Goal: Find contact information: Find contact information

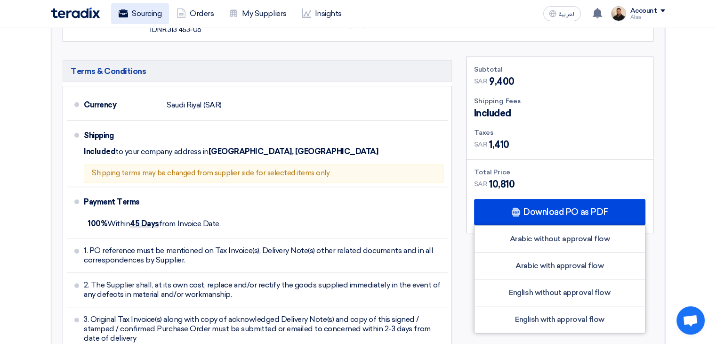
click at [150, 21] on link "Sourcing" at bounding box center [140, 13] width 58 height 21
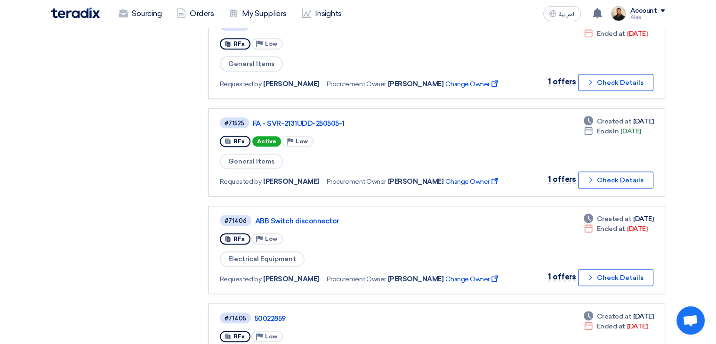
scroll to position [706, 0]
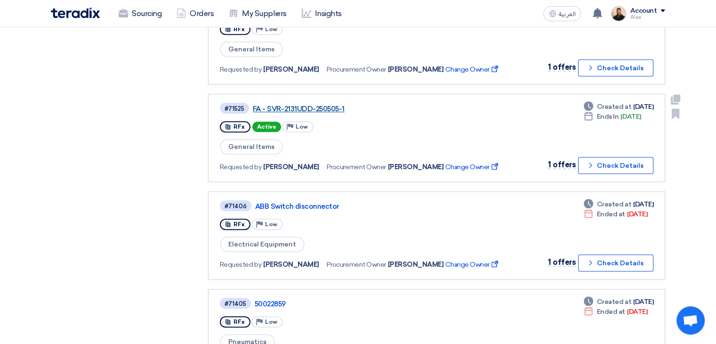
click at [320, 105] on link "FA - SVR-2131UDD-250505-1" at bounding box center [370, 109] width 235 height 8
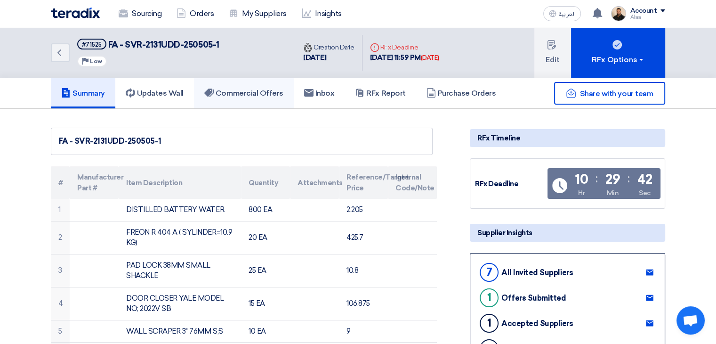
click at [249, 85] on link "Commercial Offers" at bounding box center [244, 93] width 100 height 30
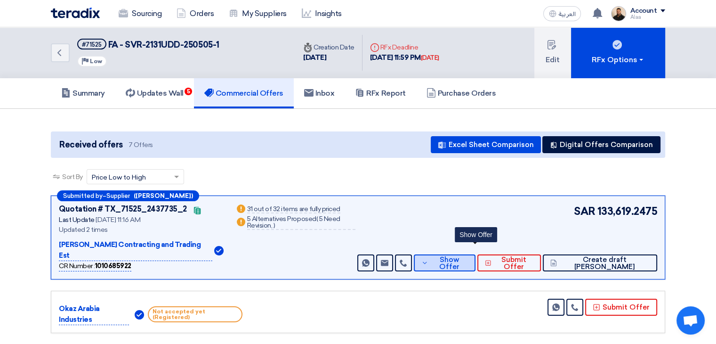
click at [476, 256] on button "Show Offer" at bounding box center [445, 262] width 62 height 17
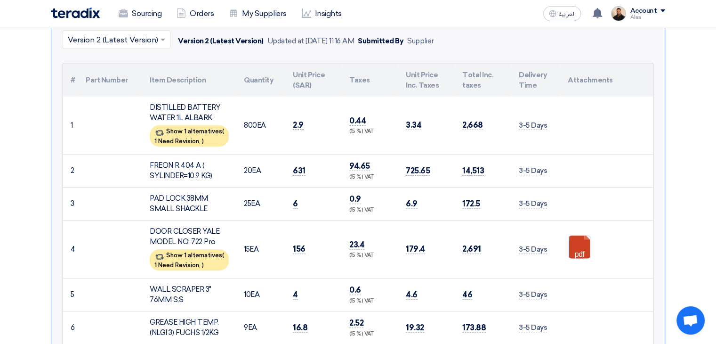
scroll to position [283, 0]
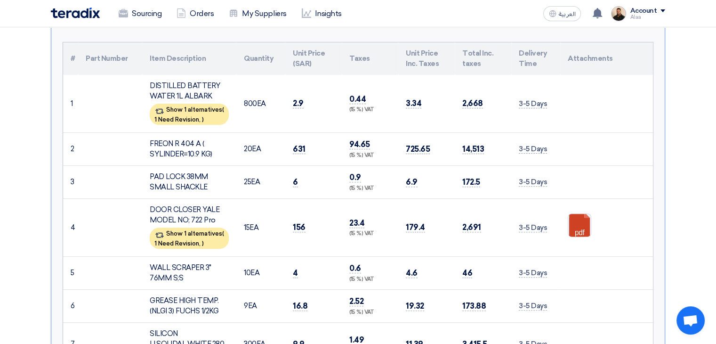
drag, startPoint x: 291, startPoint y: 93, endPoint x: 308, endPoint y: 95, distance: 17.0
click at [308, 95] on td "2.9" at bounding box center [313, 104] width 57 height 58
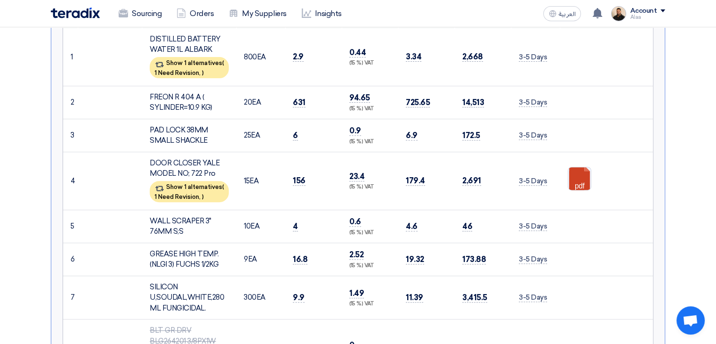
scroll to position [330, 0]
drag, startPoint x: 291, startPoint y: 117, endPoint x: 302, endPoint y: 118, distance: 10.9
click at [302, 118] on td "6" at bounding box center [313, 134] width 57 height 33
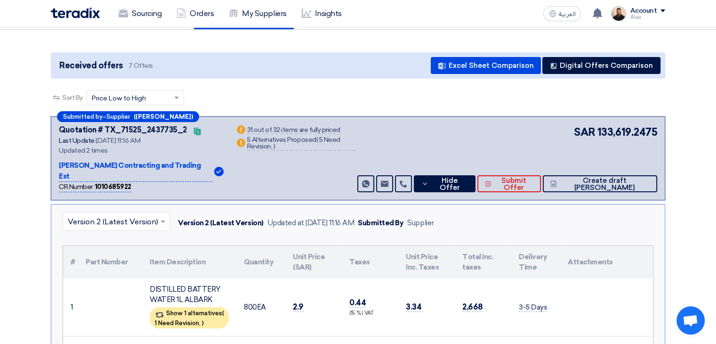
scroll to position [47, 0]
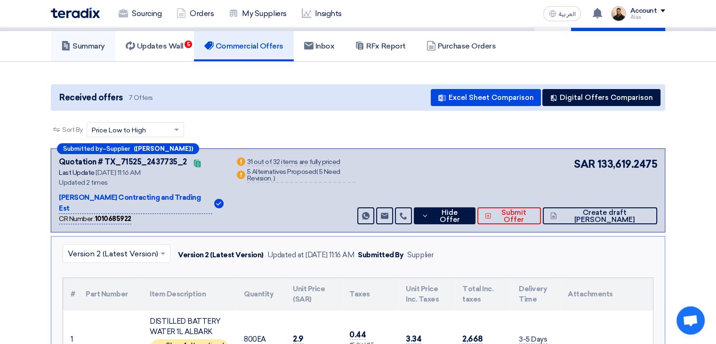
click at [91, 45] on h5 "Summary" at bounding box center [83, 45] width 44 height 9
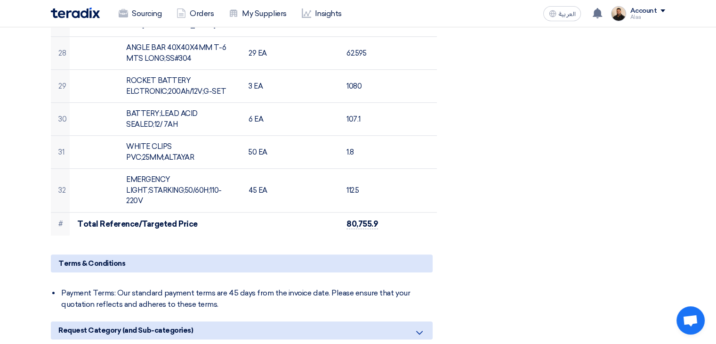
scroll to position [1016, 0]
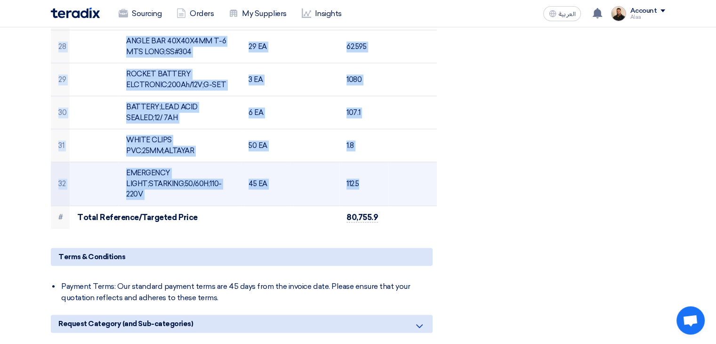
drag, startPoint x: 57, startPoint y: 82, endPoint x: 397, endPoint y: 183, distance: 355.6
copy table "# Manufacturer Part # Item Description Quantity Attachments Reference/Target Pr…"
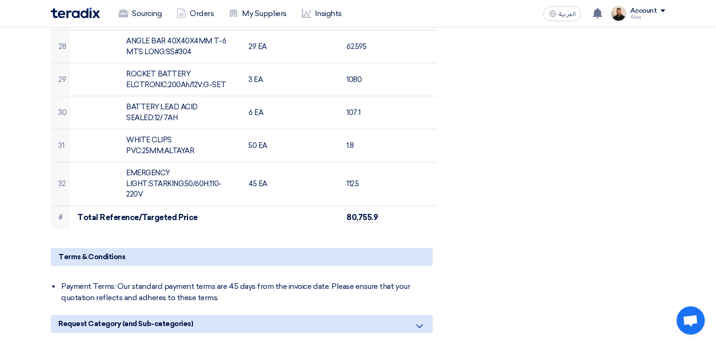
click at [541, 145] on div "Share with your team RFx Timeline RFx Deadline Time Remaining 10 Hr : 24 Min : …" at bounding box center [568, 24] width 210 height 1826
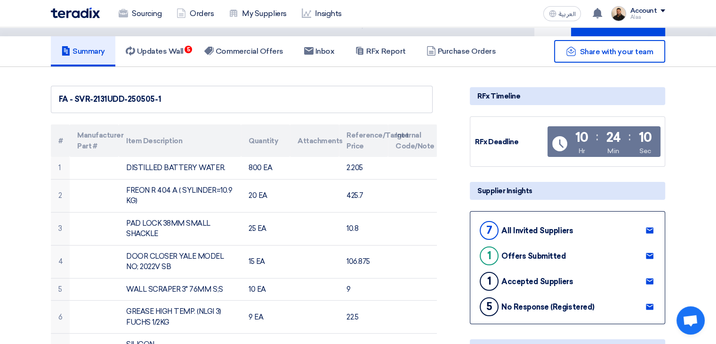
scroll to position [0, 0]
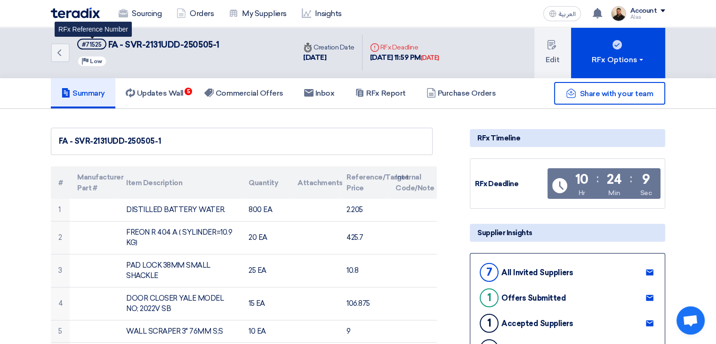
click at [92, 41] on div "#71525" at bounding box center [92, 44] width 20 height 6
click at [92, 42] on div "#71525" at bounding box center [92, 44] width 20 height 6
click at [86, 45] on div "#71525" at bounding box center [92, 44] width 20 height 6
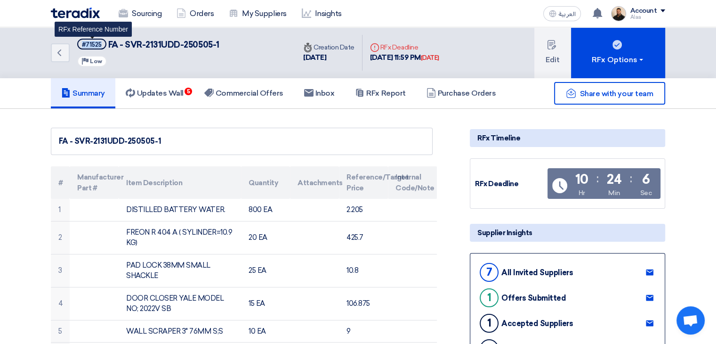
drag, startPoint x: 81, startPoint y: 42, endPoint x: 104, endPoint y: 44, distance: 22.7
click at [104, 44] on span "#71525" at bounding box center [91, 44] width 29 height 11
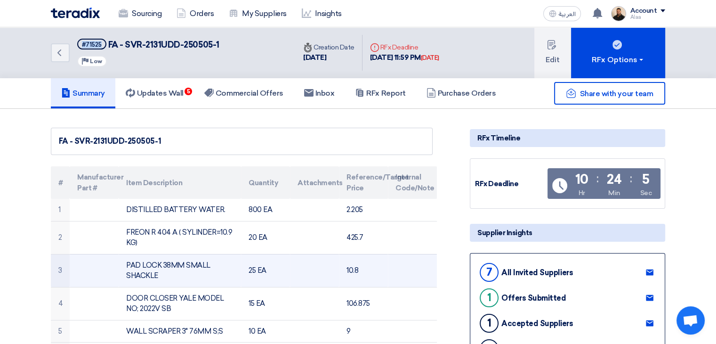
copy div "#71525"
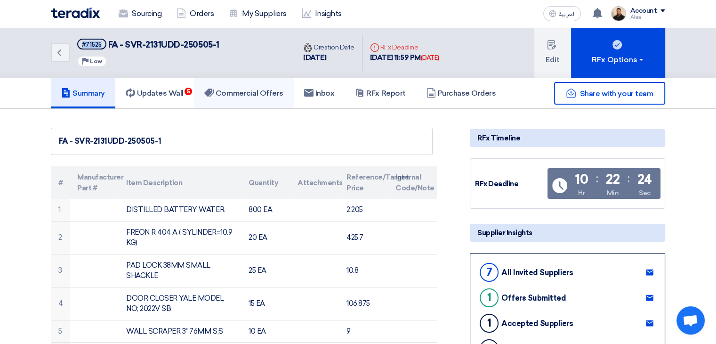
click at [237, 87] on link "Commercial Offers" at bounding box center [244, 93] width 100 height 30
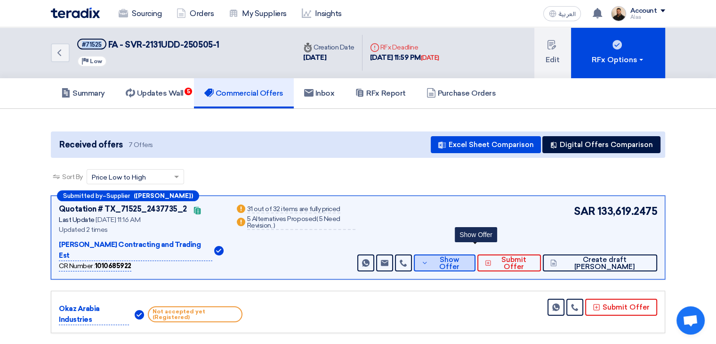
click at [468, 256] on span "Show Offer" at bounding box center [449, 263] width 37 height 14
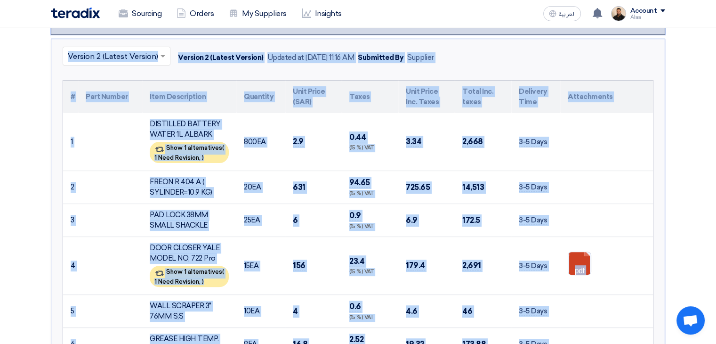
scroll to position [42, 0]
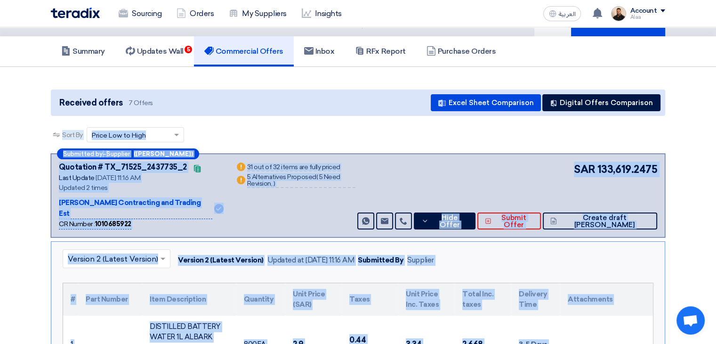
drag, startPoint x: 537, startPoint y: 250, endPoint x: 68, endPoint y: 294, distance: 471.1
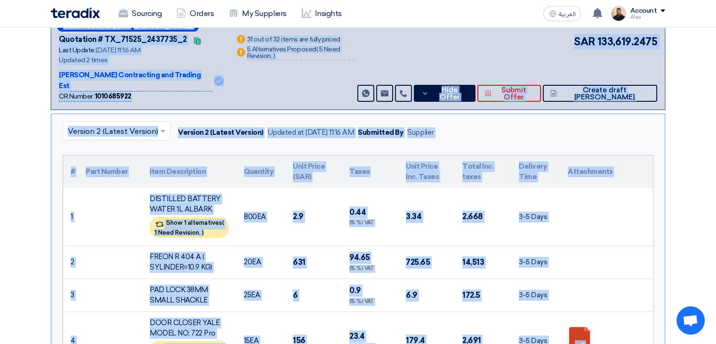
scroll to position [183, 0]
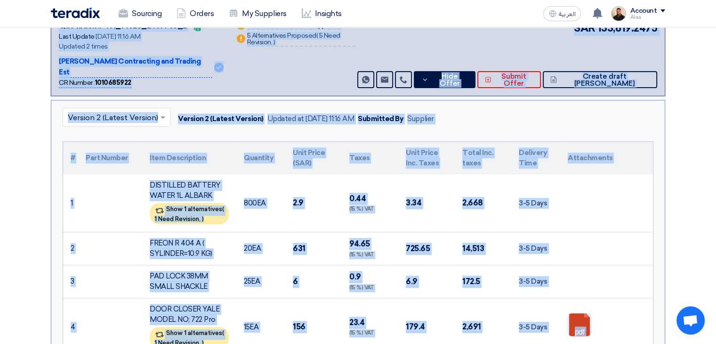
click at [288, 202] on td "2.9" at bounding box center [313, 203] width 57 height 58
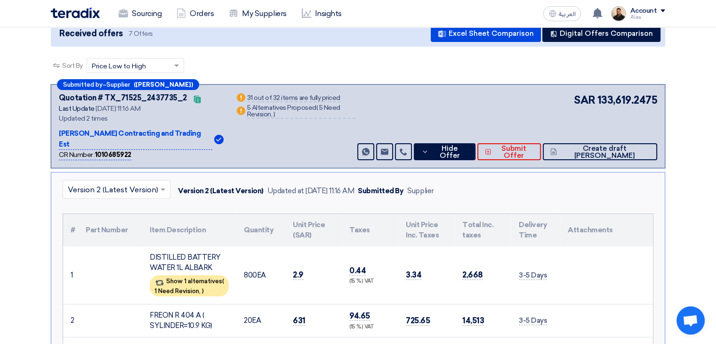
scroll to position [0, 0]
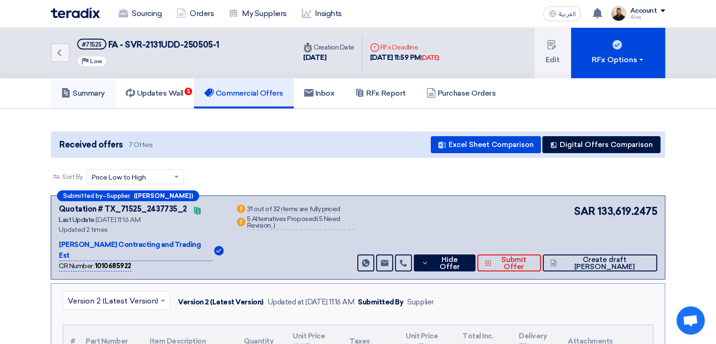
click at [97, 94] on h5 "Summary" at bounding box center [83, 93] width 44 height 9
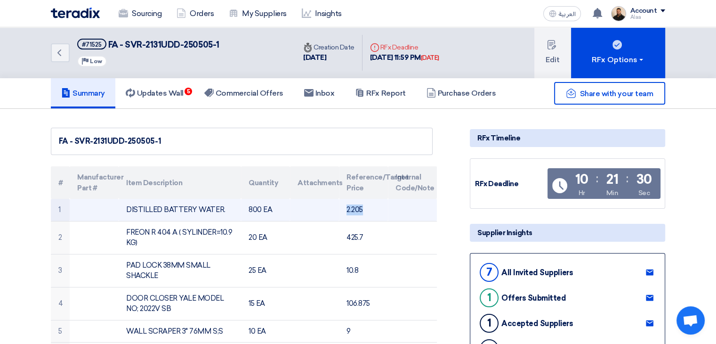
drag, startPoint x: 344, startPoint y: 211, endPoint x: 362, endPoint y: 210, distance: 17.9
click at [362, 210] on td "2.205" at bounding box center [363, 210] width 49 height 22
click at [365, 209] on td "2.205" at bounding box center [363, 210] width 49 height 22
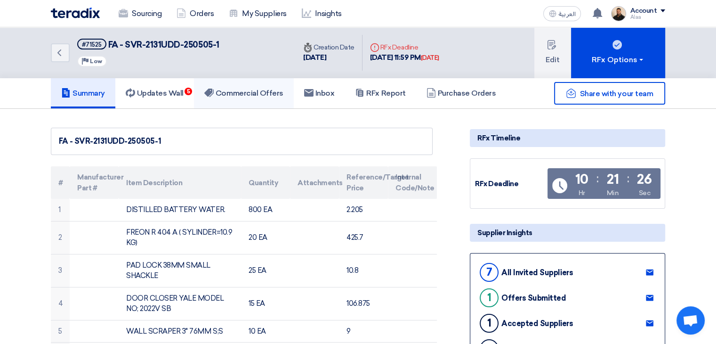
click at [243, 96] on h5 "Commercial Offers" at bounding box center [243, 93] width 79 height 9
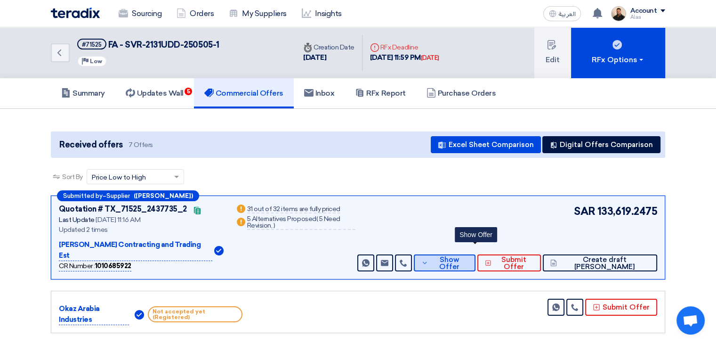
click at [457, 256] on button "Show Offer" at bounding box center [445, 262] width 62 height 17
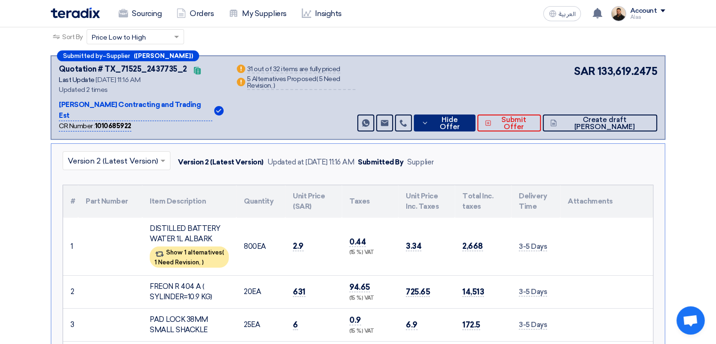
scroll to position [141, 0]
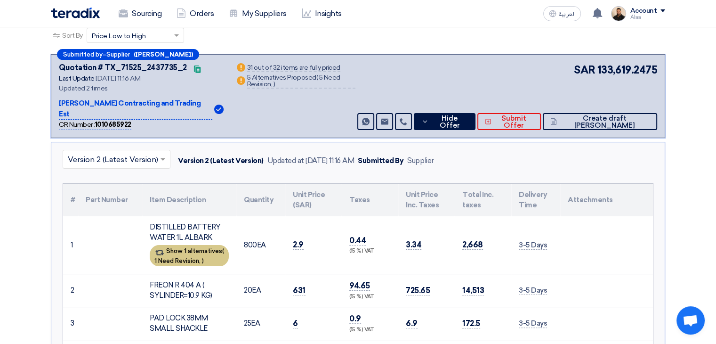
click at [178, 245] on div "Show 1 alternatives ( 1 Need Revision, )" at bounding box center [189, 255] width 79 height 21
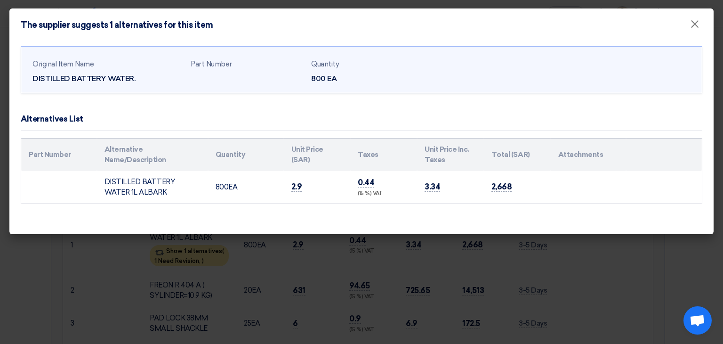
click at [124, 185] on td "DISTILLED BATTERY WATER 1L ALBARK" at bounding box center [152, 187] width 111 height 32
click at [168, 197] on td "DISTILLED BATTERY WATER 1L ALBARK" at bounding box center [152, 187] width 111 height 32
click at [130, 187] on td "DISTILLED BATTERY WATER 1L ALBARK" at bounding box center [152, 187] width 111 height 32
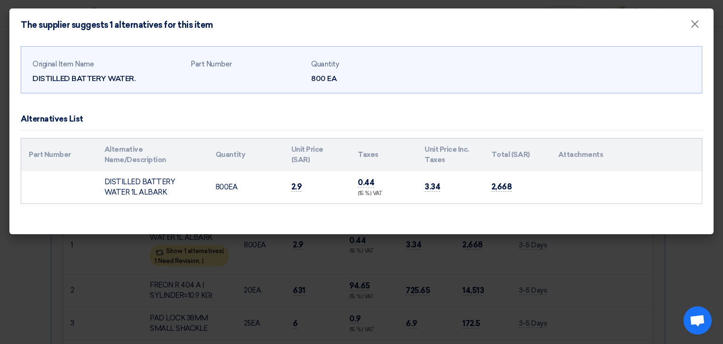
click at [129, 187] on td "DISTILLED BATTERY WATER 1L ALBARK" at bounding box center [152, 187] width 111 height 32
click at [108, 79] on div "DISTILLED BATTERY WATER." at bounding box center [107, 78] width 151 height 11
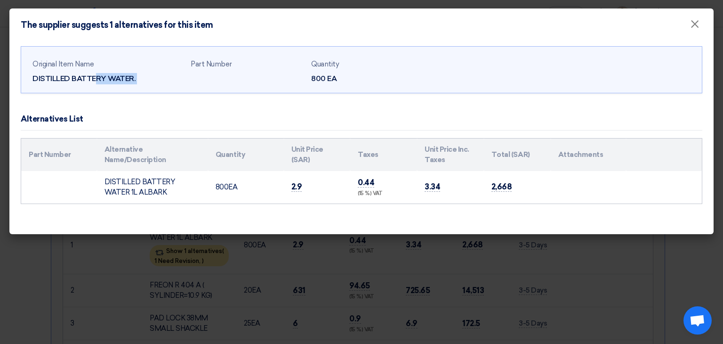
click at [108, 79] on div "DISTILLED BATTERY WATER." at bounding box center [107, 78] width 151 height 11
click at [100, 298] on modal-container "The supplier suggests 1 alternatives for this item × Original Item Name DISTILL…" at bounding box center [361, 172] width 723 height 344
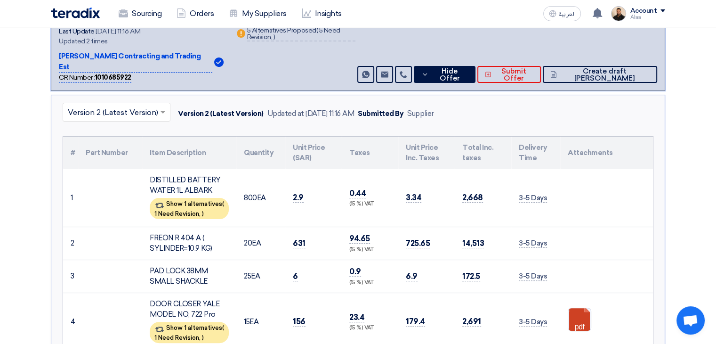
scroll to position [235, 0]
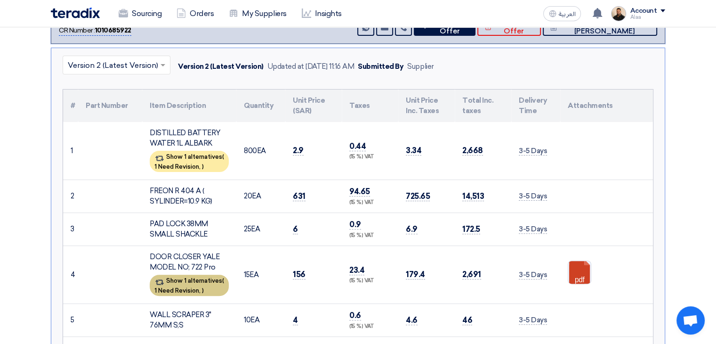
click at [211, 282] on div "Show 1 alternatives ( 1 Need Revision, )" at bounding box center [189, 285] width 79 height 21
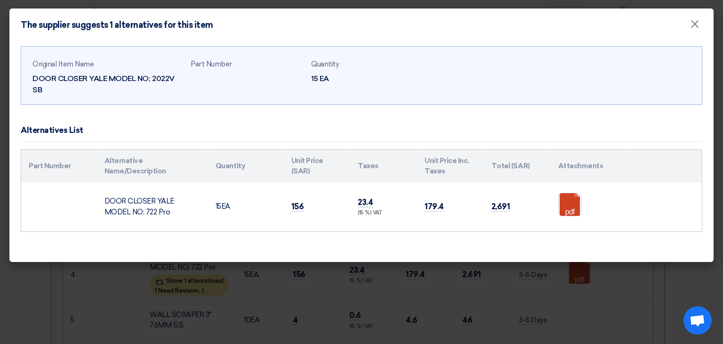
click at [130, 205] on td "DOOR CLOSER YALE MODEL NO; 722 Pro" at bounding box center [152, 206] width 111 height 49
click at [293, 315] on modal-container "The supplier suggests 1 alternatives for this item × Original Item Name DOOR CL…" at bounding box center [361, 172] width 723 height 344
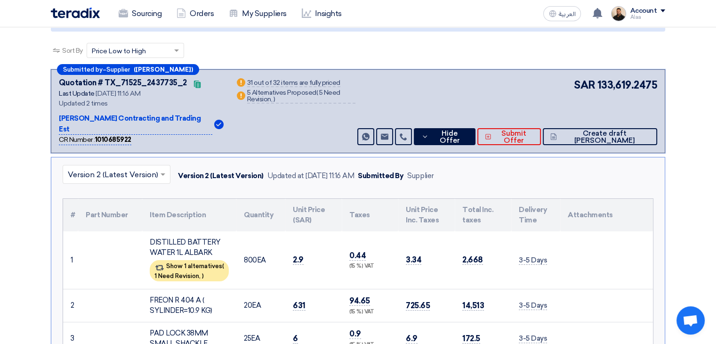
scroll to position [0, 0]
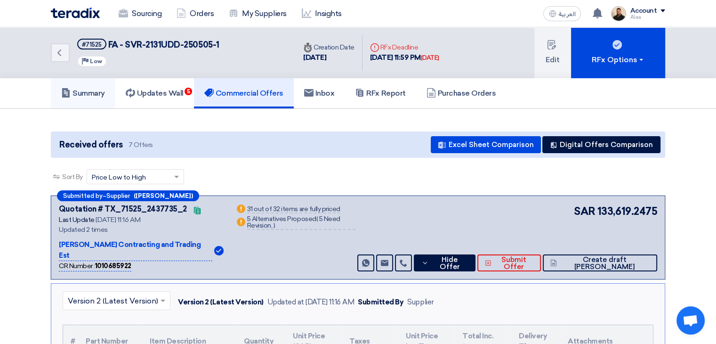
click at [86, 98] on link "Summary" at bounding box center [83, 93] width 65 height 30
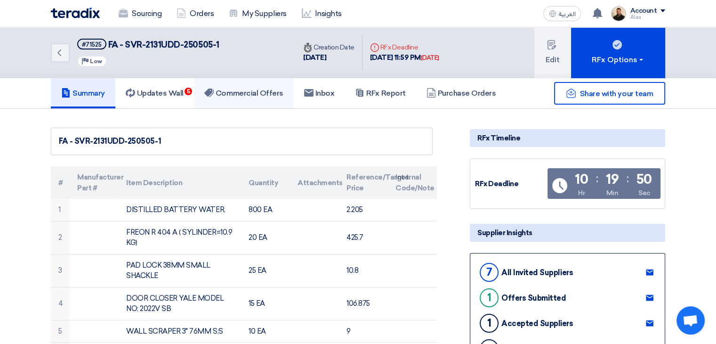
click at [236, 85] on link "Commercial Offers" at bounding box center [244, 93] width 100 height 30
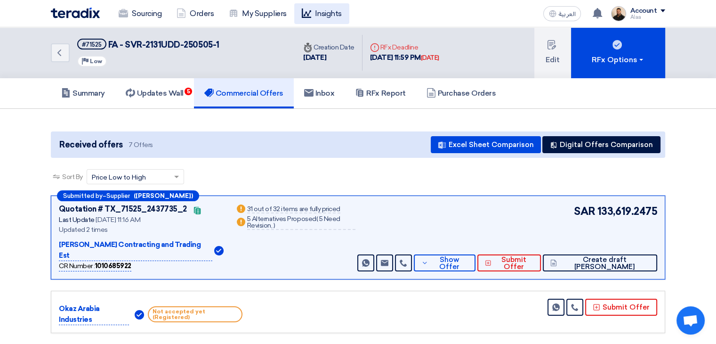
click at [327, 16] on link "Insights" at bounding box center [321, 13] width 55 height 21
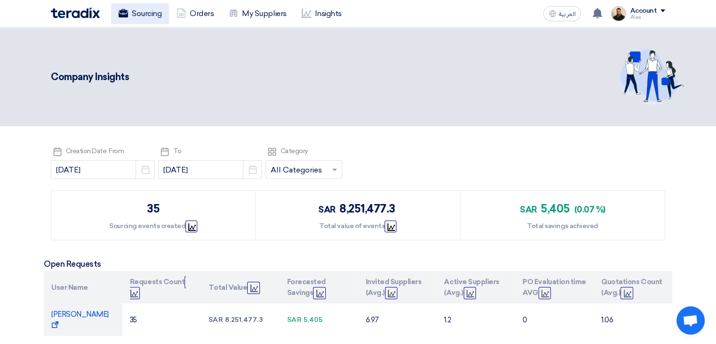
click at [147, 7] on link "Sourcing" at bounding box center [140, 13] width 58 height 21
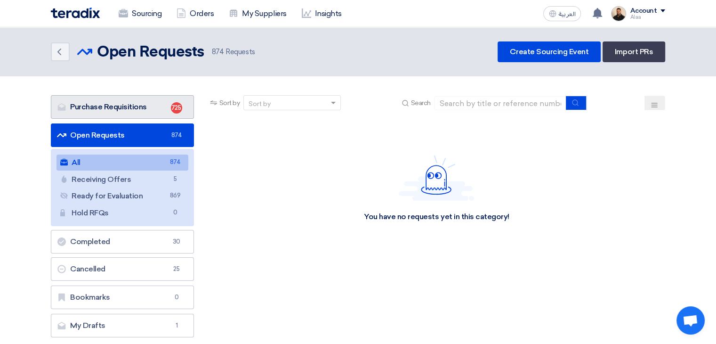
click at [156, 98] on link "Purchase Requisitions Purchase Requisitions 725" at bounding box center [122, 107] width 143 height 24
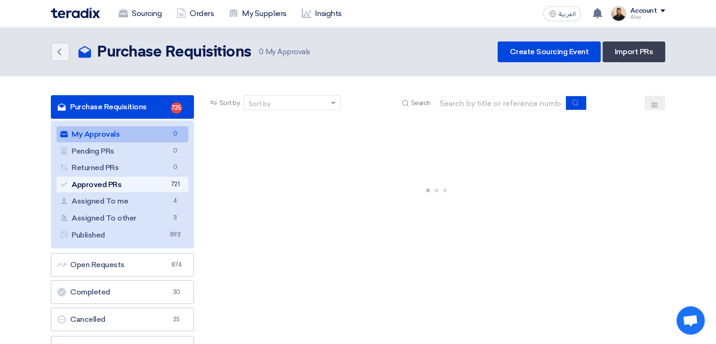
click at [160, 182] on link "Approved PRs Approved PRs 721" at bounding box center [123, 185] width 132 height 16
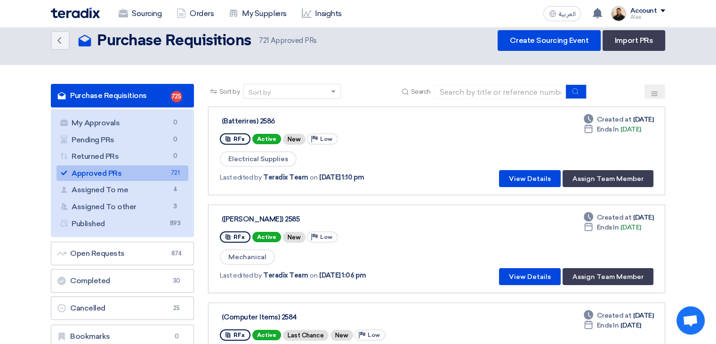
scroll to position [47, 0]
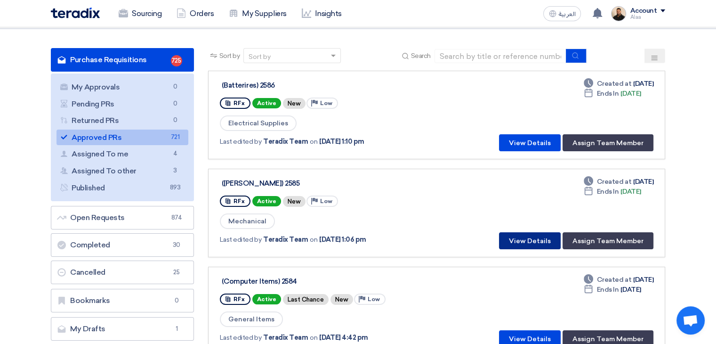
click at [525, 235] on button "View Details" at bounding box center [530, 240] width 62 height 17
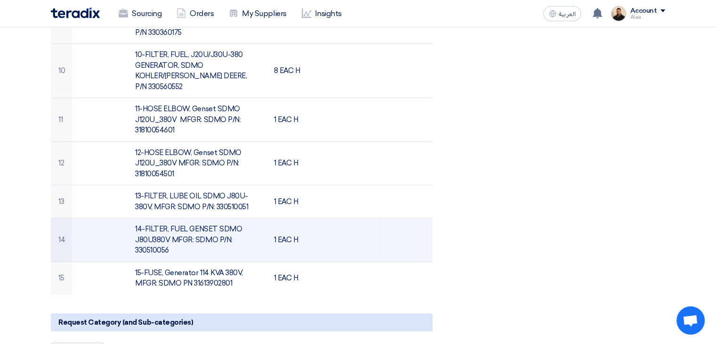
scroll to position [659, 0]
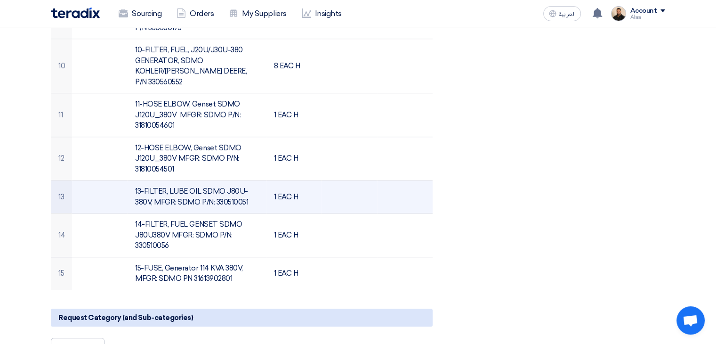
click at [179, 180] on td "13-FILTER, LUBE OIL SDMO J80U-380V, MFGR: SDMO P/N: 330510051" at bounding box center [197, 196] width 138 height 33
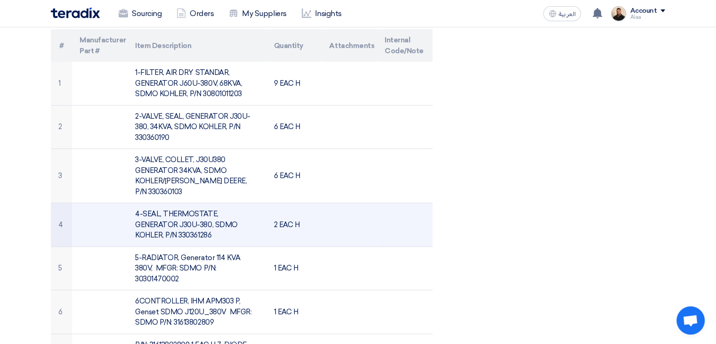
scroll to position [235, 0]
click at [179, 209] on td "4-SEAL, THERMOSTATE, GENERATOR J30U-380, SDMO KOHLER, P/N 330361286" at bounding box center [197, 224] width 138 height 44
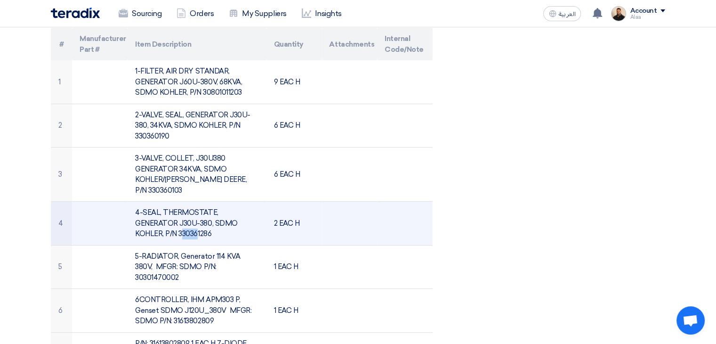
click at [179, 209] on td "4-SEAL, THERMOSTATE, GENERATOR J30U-380, SDMO KOHLER, P/N 330361286" at bounding box center [197, 224] width 138 height 44
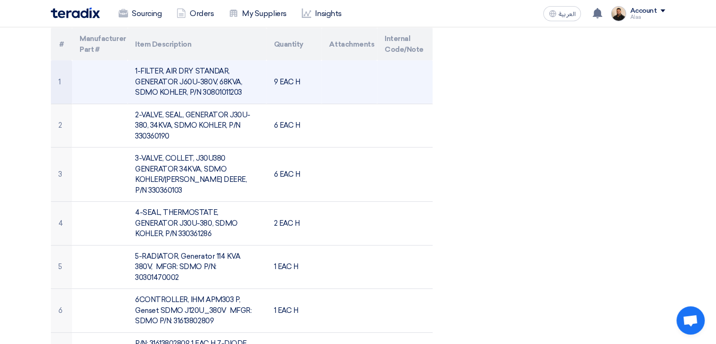
click at [174, 72] on td "1-FILTER, AIR DRY STANDAR, GENERATOR J60U-380V, 68KVA, SDMO KOHLER, P/N 3080101…" at bounding box center [197, 81] width 138 height 43
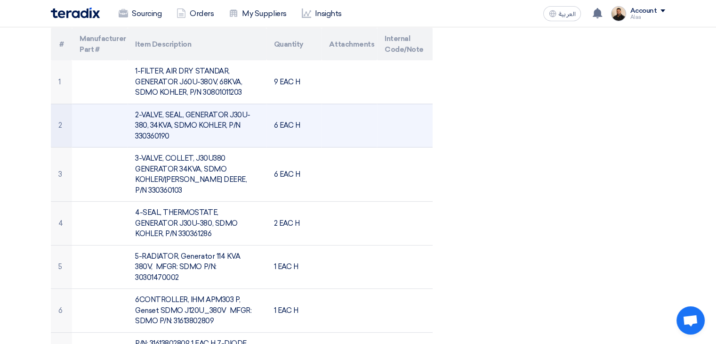
drag, startPoint x: 174, startPoint y: 72, endPoint x: 106, endPoint y: 106, distance: 75.8
click at [106, 106] on td at bounding box center [100, 126] width 56 height 44
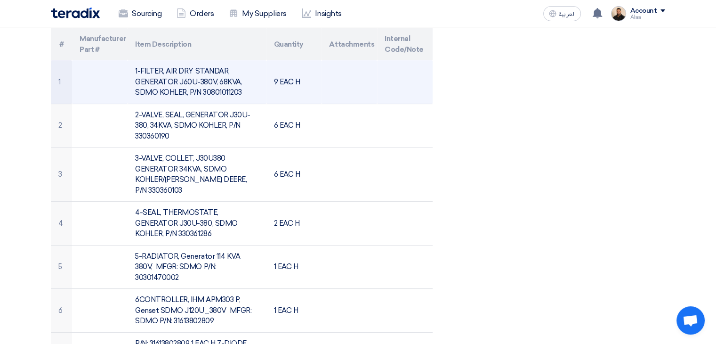
click at [172, 80] on td "1-FILTER, AIR DRY STANDAR, GENERATOR J60U-380V, 68KVA, SDMO KOHLER, P/N 3080101…" at bounding box center [197, 81] width 138 height 43
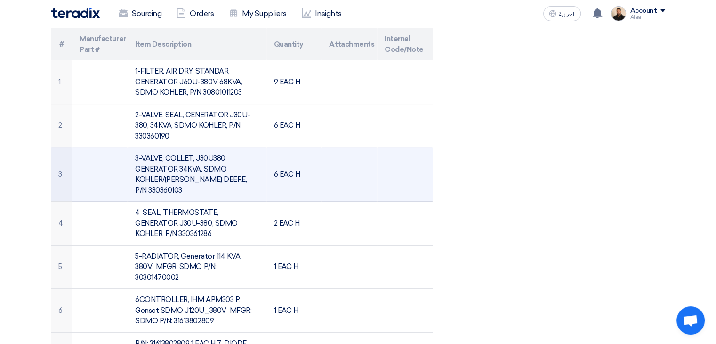
click at [174, 159] on td "3-VALVE, COLLET, J30U380 GENERATOR 34KVA, SDMO KOHLER/JOHN DEERE, P/N 330360103" at bounding box center [197, 174] width 138 height 54
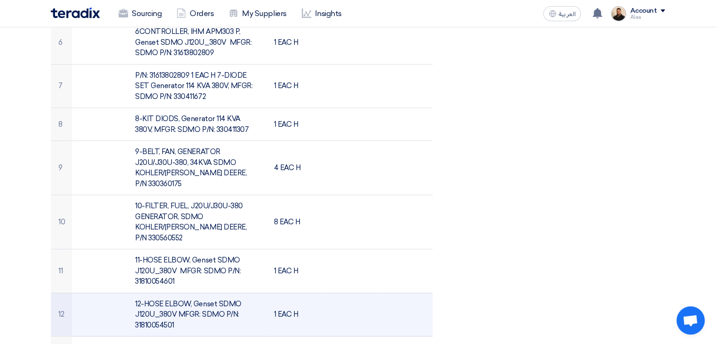
scroll to position [518, 0]
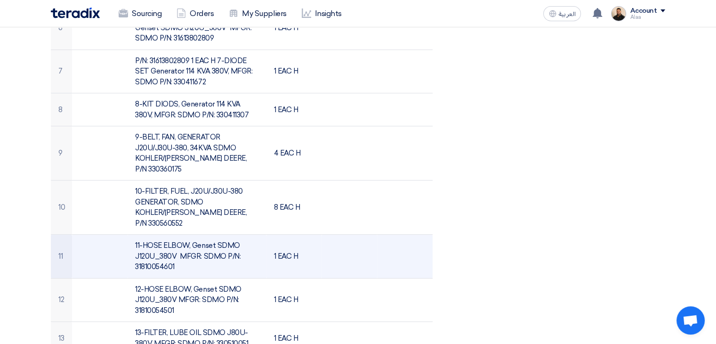
click at [185, 234] on td "11-HOSE ELBOW, Genset SDMO J120U_380V MFGR: SDMO P/N: 31810054601" at bounding box center [197, 256] width 138 height 44
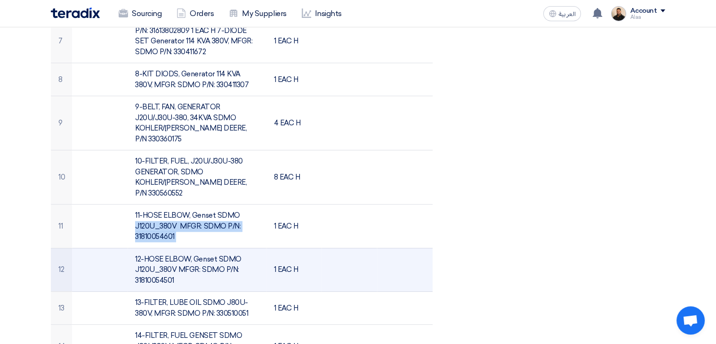
scroll to position [565, 0]
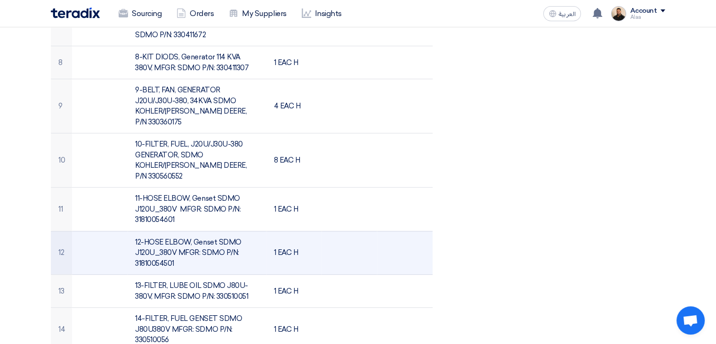
click at [180, 231] on td "12-HOSE ELBOW, Genset SDMO J120U_380V MFGR: SDMO P/N: 31810054501" at bounding box center [197, 253] width 138 height 44
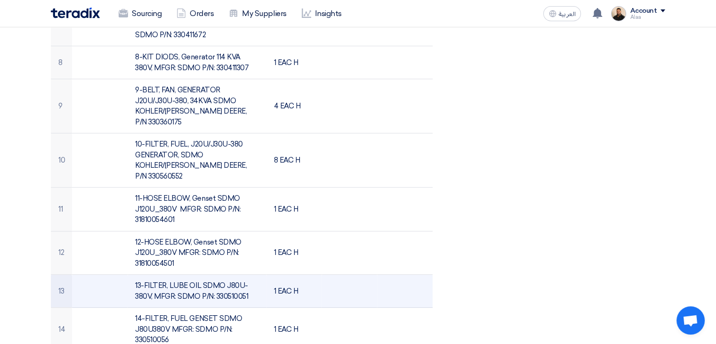
click at [188, 275] on td "13-FILTER, LUBE OIL SDMO J80U-380V, MFGR: SDMO P/N: 330510051" at bounding box center [197, 291] width 138 height 33
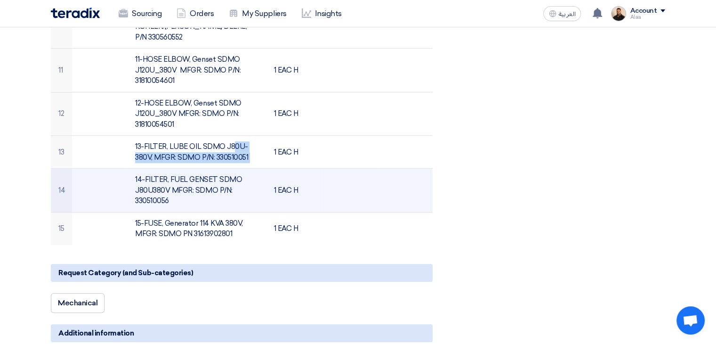
scroll to position [706, 0]
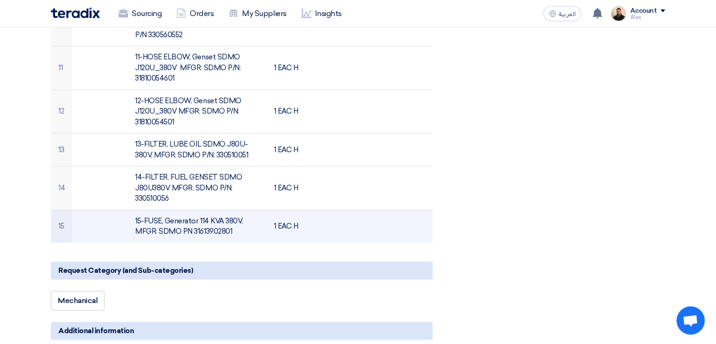
click at [176, 210] on td "15-FUSE, Generator 114 KVA 380V, MFGR: SDMO PN 31613902801" at bounding box center [197, 226] width 138 height 33
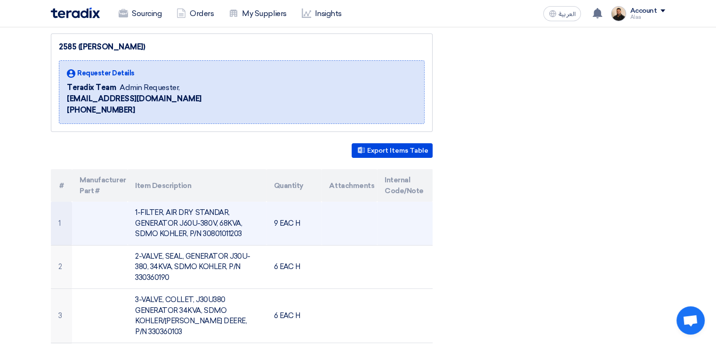
scroll to position [0, 0]
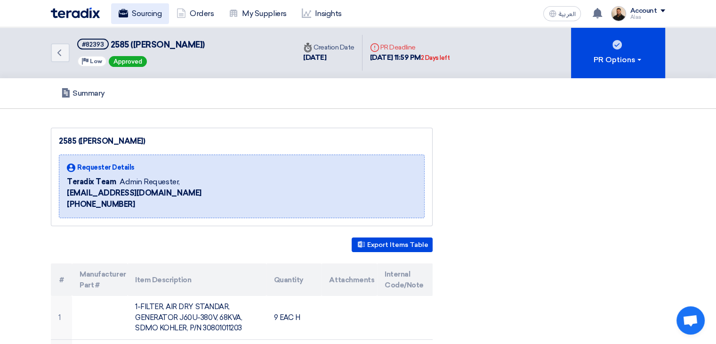
click at [125, 10] on use at bounding box center [123, 13] width 9 height 8
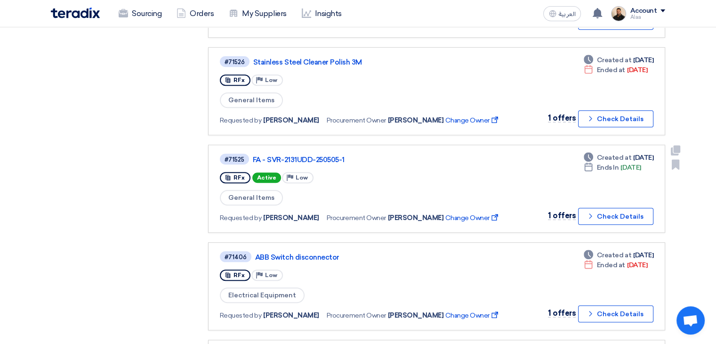
scroll to position [659, 0]
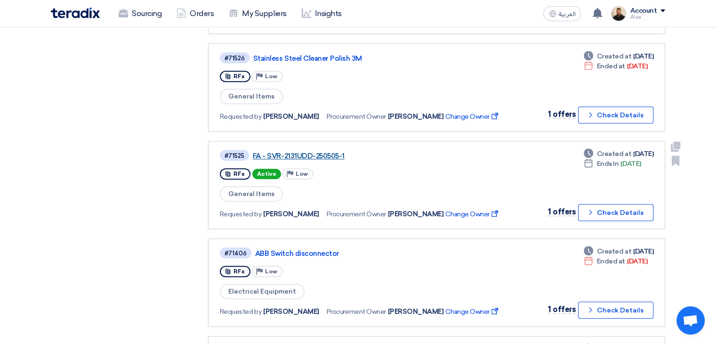
click at [321, 152] on link "FA - SVR-2131UDD-250505-1" at bounding box center [370, 156] width 235 height 8
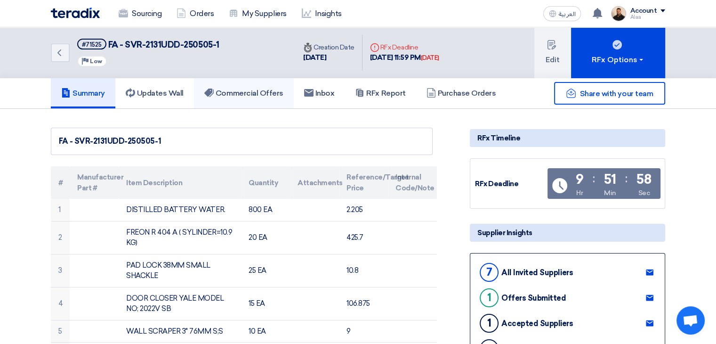
click at [258, 95] on h5 "Commercial Offers" at bounding box center [243, 93] width 79 height 9
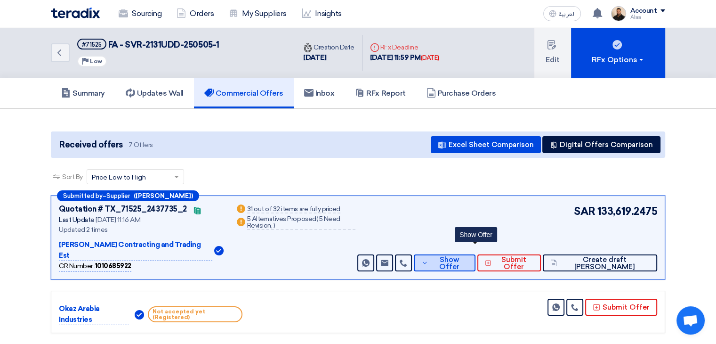
click at [468, 256] on span "Show Offer" at bounding box center [449, 263] width 37 height 14
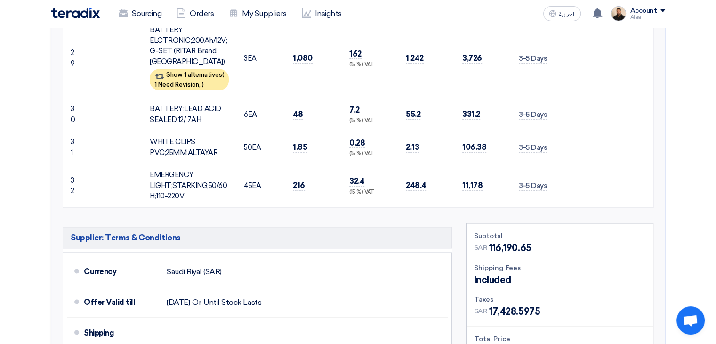
scroll to position [1506, 0]
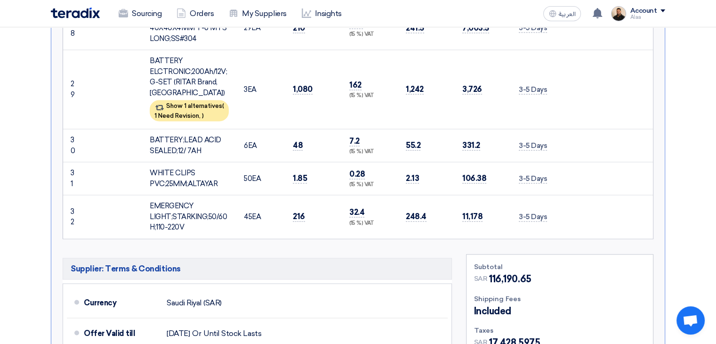
drag, startPoint x: 69, startPoint y: 132, endPoint x: 573, endPoint y: 148, distance: 504.1
copy table "# Part Number Item Description Quantity Unit Price (SAR) Taxes Unit Price Inc. …"
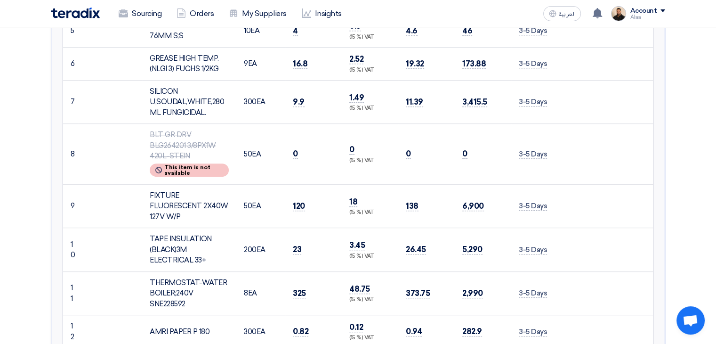
scroll to position [517, 0]
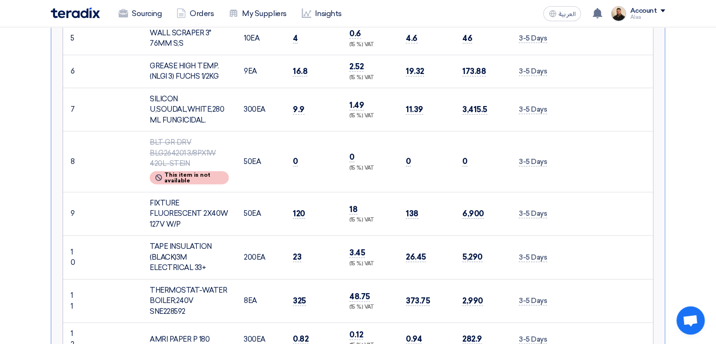
click at [613, 192] on td at bounding box center [606, 214] width 93 height 44
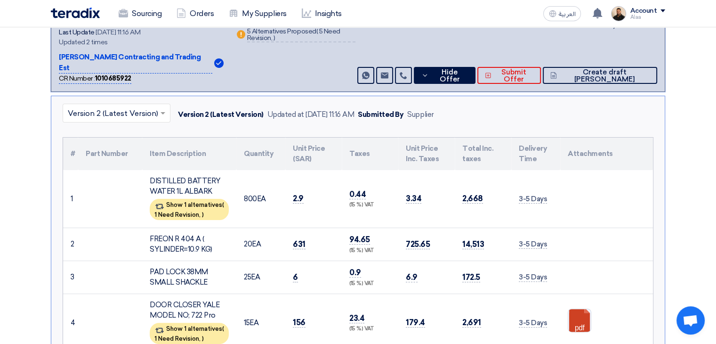
scroll to position [234, 0]
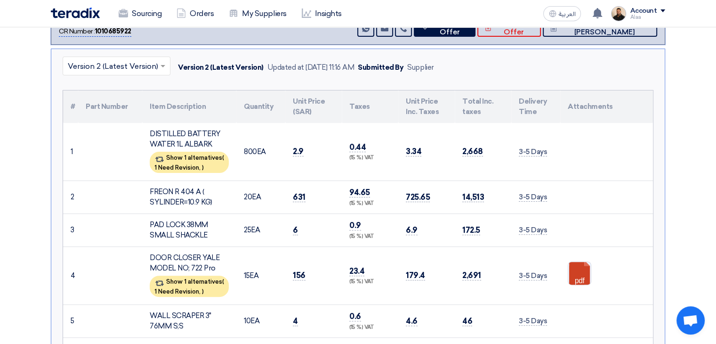
click at [159, 219] on div "PAD LOCK 38MM SMALL SHACKLE" at bounding box center [189, 229] width 79 height 21
click at [294, 225] on span "6" at bounding box center [295, 230] width 5 height 10
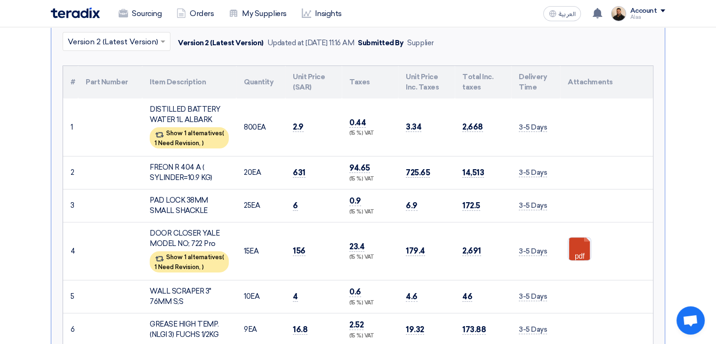
scroll to position [282, 0]
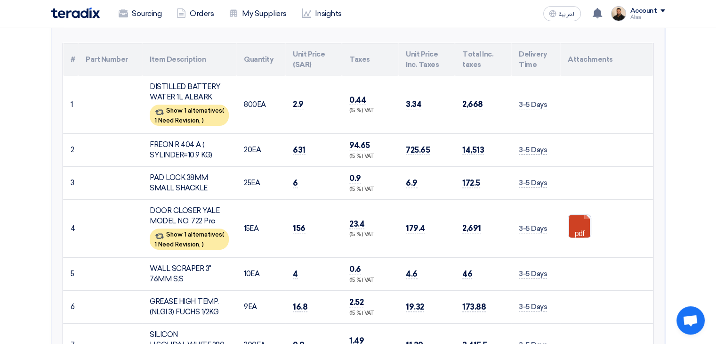
click at [259, 259] on td "10 EA" at bounding box center [260, 273] width 49 height 33
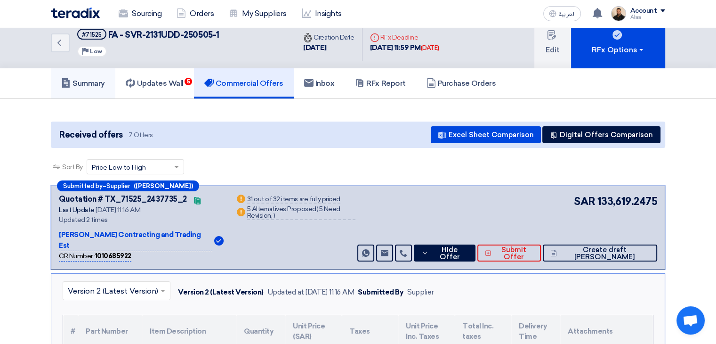
scroll to position [0, 0]
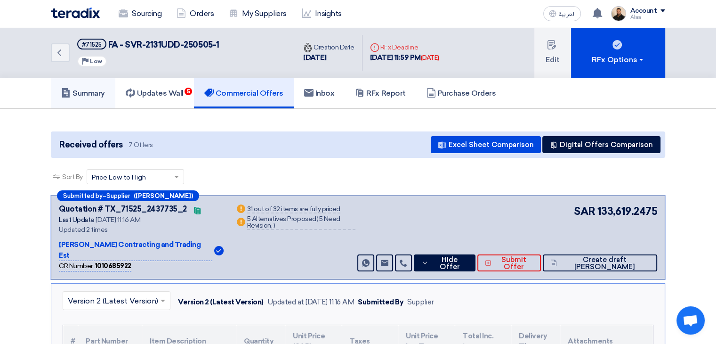
click at [97, 98] on link "Summary" at bounding box center [83, 93] width 65 height 30
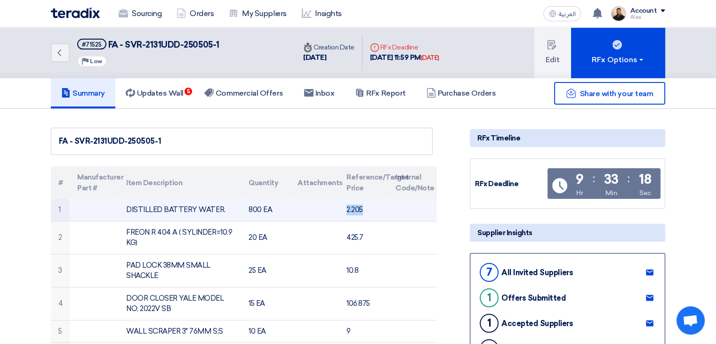
drag, startPoint x: 347, startPoint y: 209, endPoint x: 364, endPoint y: 209, distance: 17.9
click at [364, 209] on td "2.205" at bounding box center [363, 210] width 49 height 22
click at [366, 214] on td "2.205" at bounding box center [363, 210] width 49 height 22
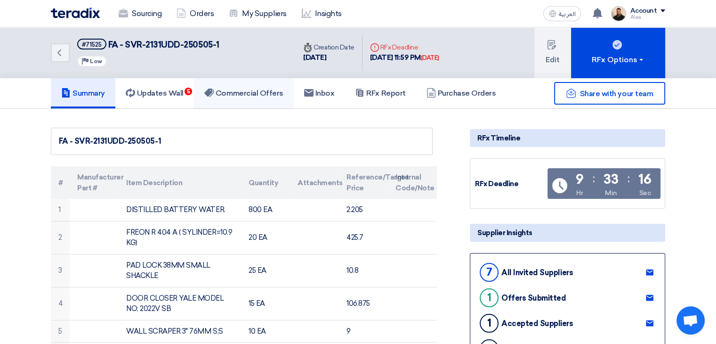
click at [255, 97] on h5 "Commercial Offers" at bounding box center [243, 93] width 79 height 9
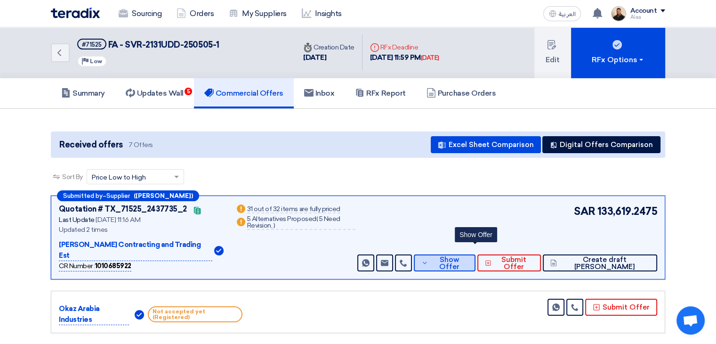
click at [428, 259] on icon at bounding box center [424, 263] width 7 height 8
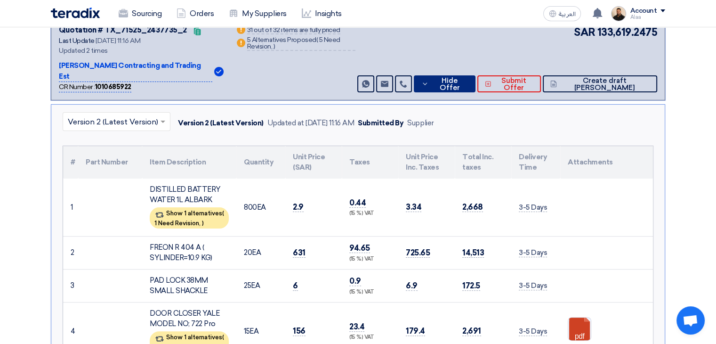
scroll to position [188, 0]
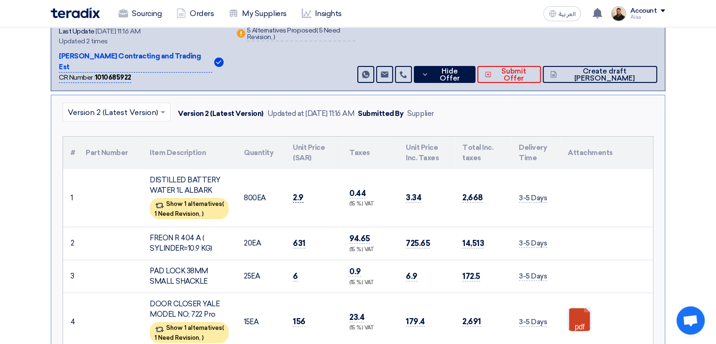
click at [298, 193] on span "2.9" at bounding box center [298, 198] width 11 height 10
click at [295, 193] on span "2.9" at bounding box center [298, 198] width 11 height 10
click at [289, 202] on td "2.9" at bounding box center [313, 198] width 57 height 58
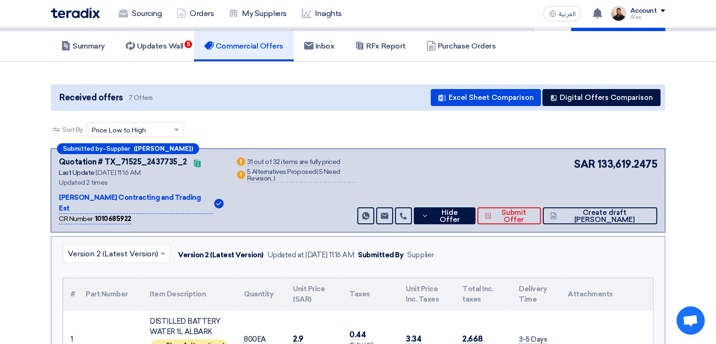
scroll to position [0, 0]
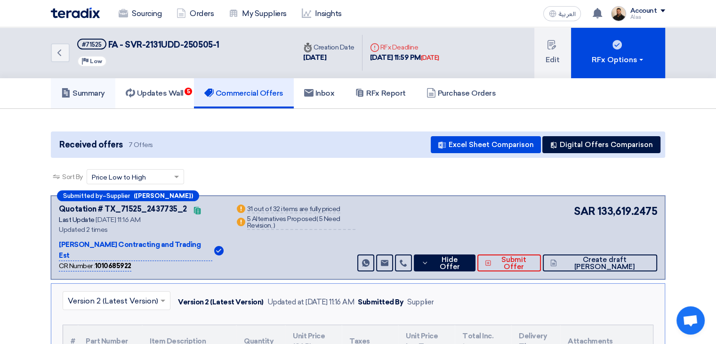
click at [99, 95] on h5 "Summary" at bounding box center [83, 93] width 44 height 9
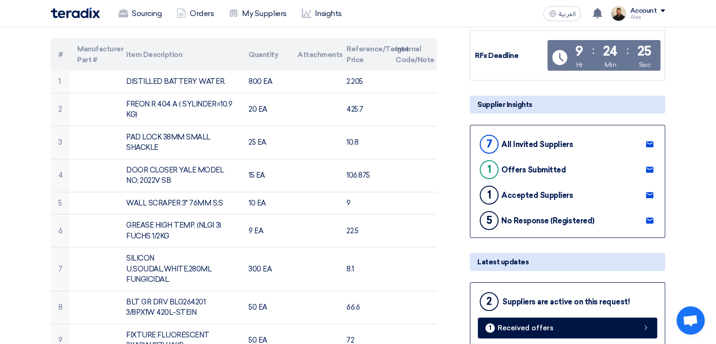
scroll to position [141, 0]
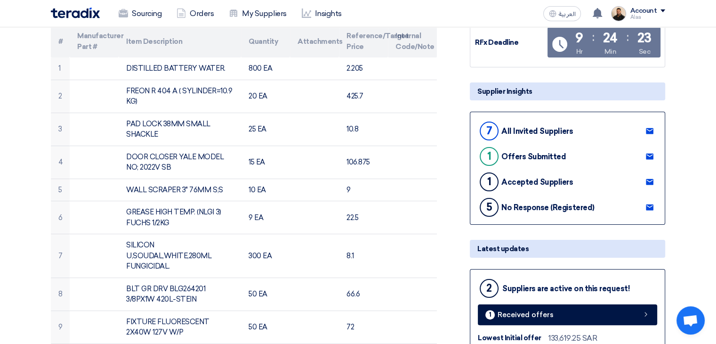
click at [650, 156] on use at bounding box center [650, 157] width 8 height 6
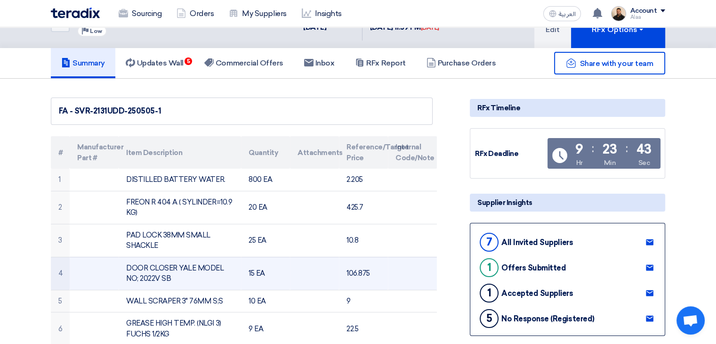
scroll to position [0, 0]
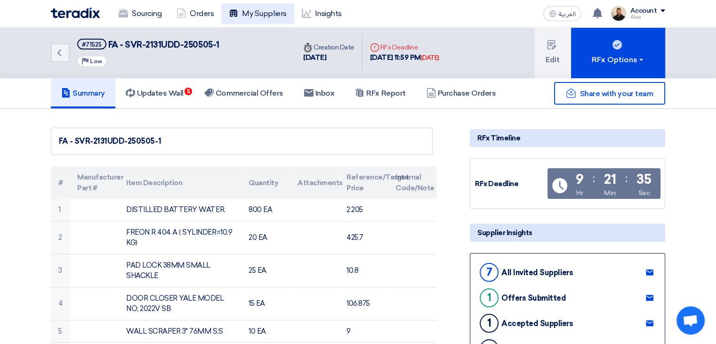
click at [260, 14] on link "My Suppliers" at bounding box center [257, 13] width 73 height 21
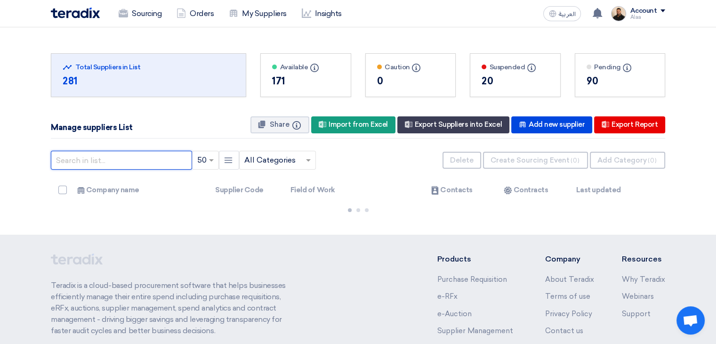
click at [128, 166] on input "text" at bounding box center [121, 160] width 141 height 19
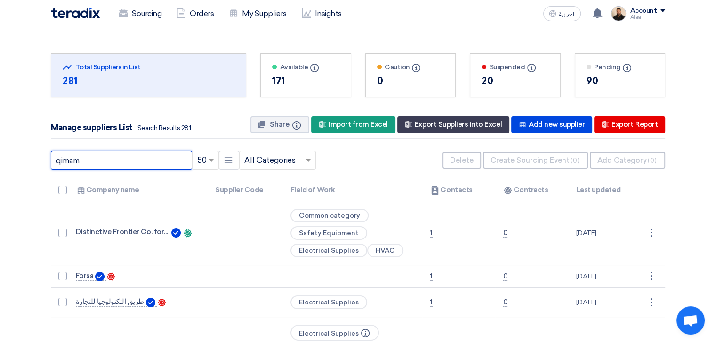
type input "qimam"
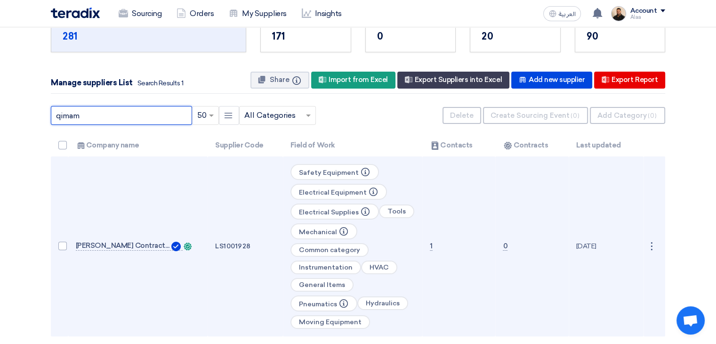
scroll to position [47, 0]
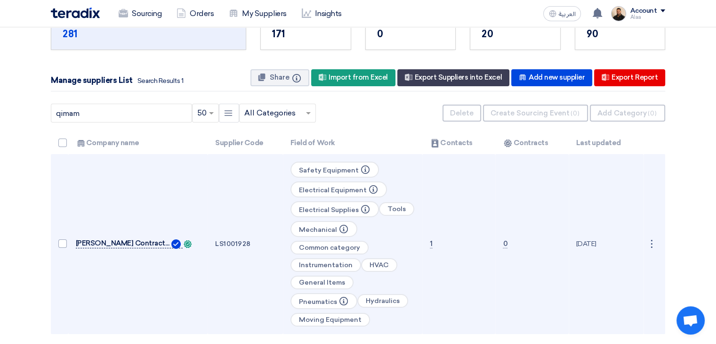
click at [128, 243] on span "Al Qimam Contracting and Trading Est" at bounding box center [123, 243] width 94 height 8
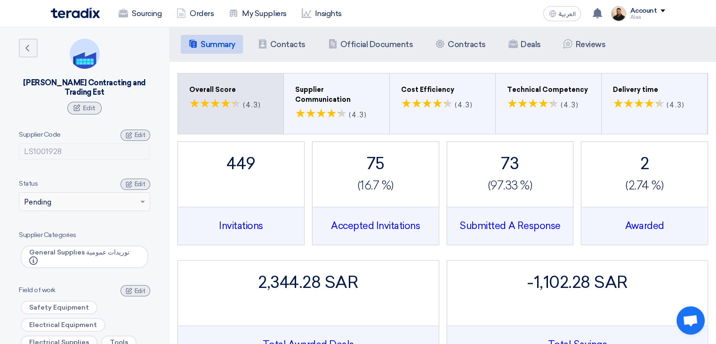
click at [276, 33] on div "Summary Summary Contacts Contacts Company Officials Official Documents Contract…" at bounding box center [443, 44] width 547 height 34
click at [283, 42] on h5 "Contacts" at bounding box center [287, 44] width 35 height 9
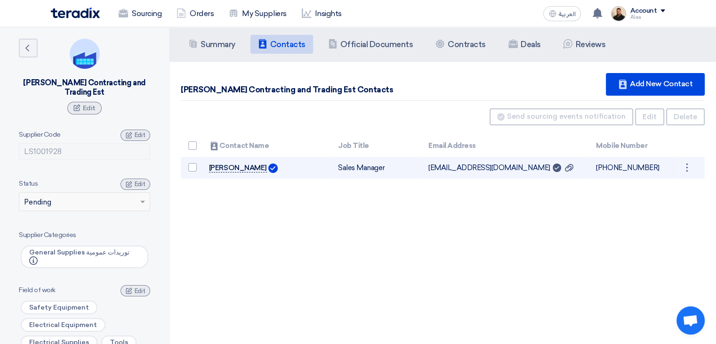
drag, startPoint x: 210, startPoint y: 168, endPoint x: 246, endPoint y: 169, distance: 36.7
click at [246, 169] on link "Valsakumar Bhaskaran" at bounding box center [238, 167] width 58 height 9
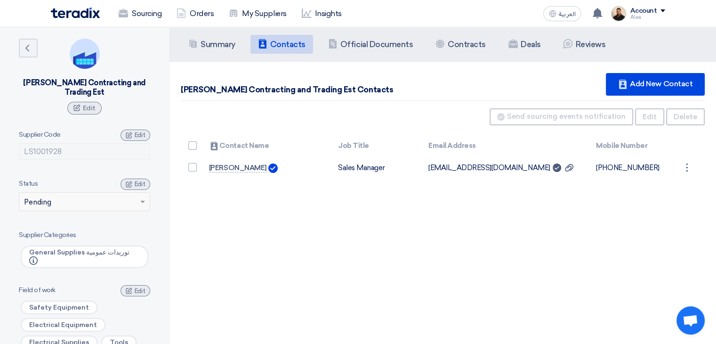
copy link "Valsakumar"
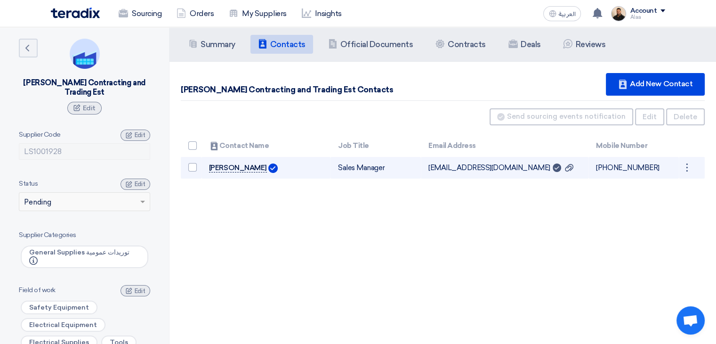
click at [237, 169] on link "Valsakumar Bhaskaran" at bounding box center [238, 167] width 58 height 9
drag, startPoint x: 209, startPoint y: 167, endPoint x: 246, endPoint y: 169, distance: 36.8
click at [246, 169] on link "Valsakumar Bhaskaran" at bounding box center [238, 167] width 58 height 9
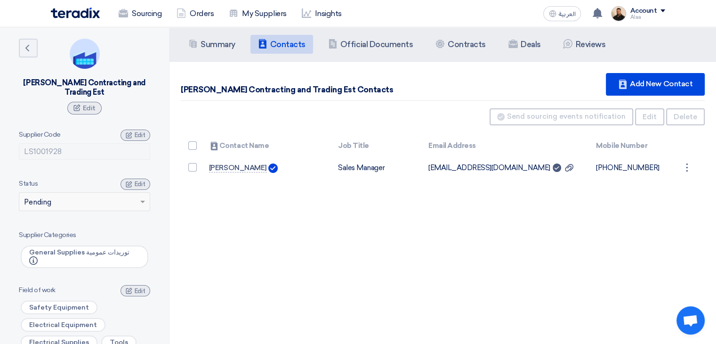
copy link "Valsakumar"
click at [681, 228] on div "Summary Summary Contacts Contacts Company Officials Official Documents Contract…" at bounding box center [443, 199] width 547 height 344
